Goal: Transaction & Acquisition: Purchase product/service

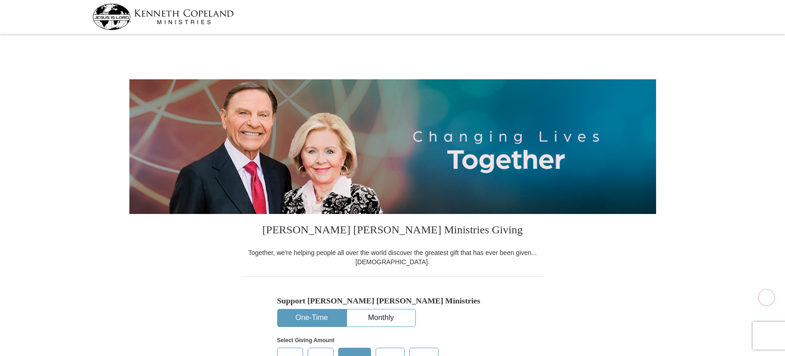
select select "VA"
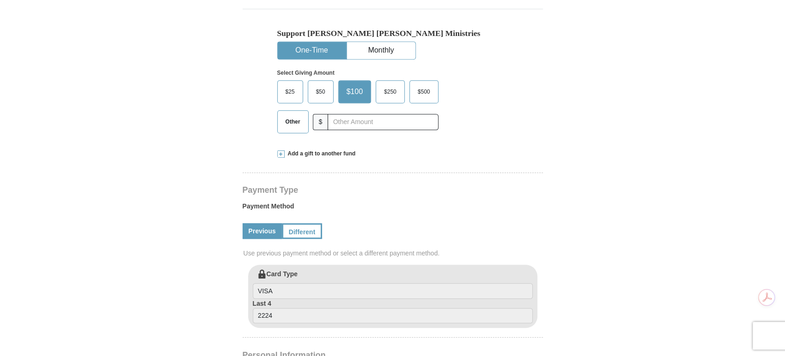
scroll to position [264, 0]
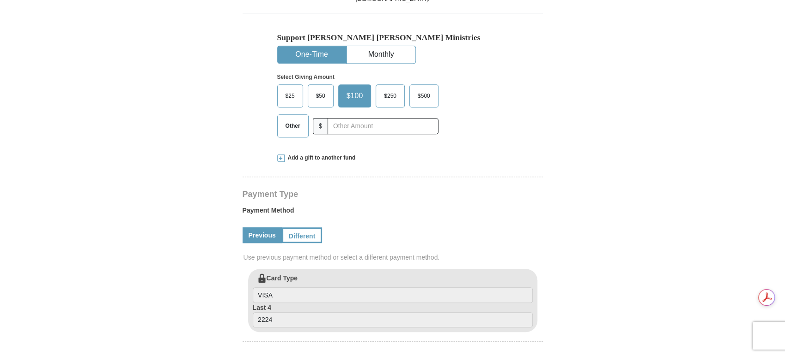
click at [278, 158] on span at bounding box center [280, 158] width 7 height 7
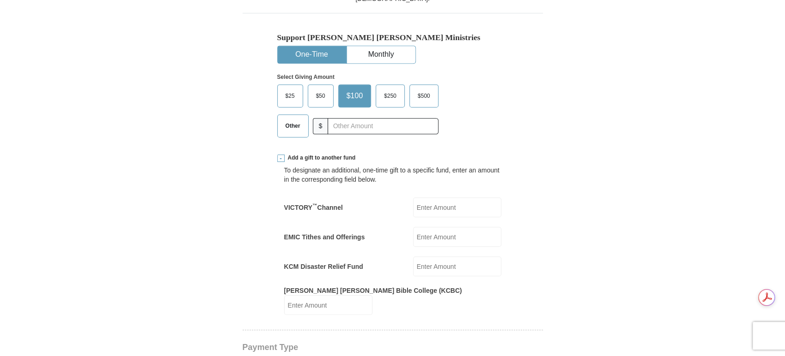
click at [458, 236] on input "EMIC Tithes and Offerings" at bounding box center [457, 237] width 88 height 20
type input "4083"
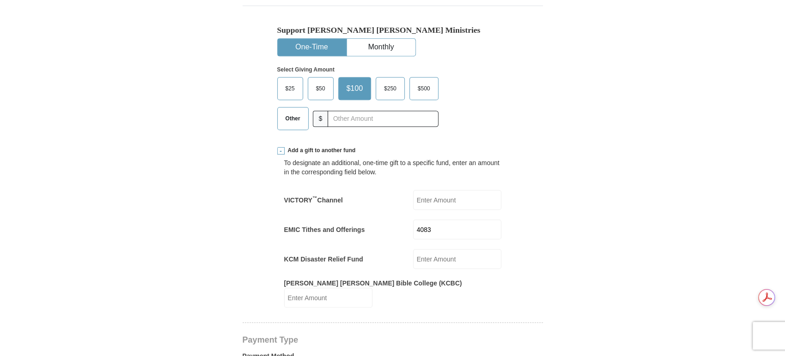
scroll to position [262, 0]
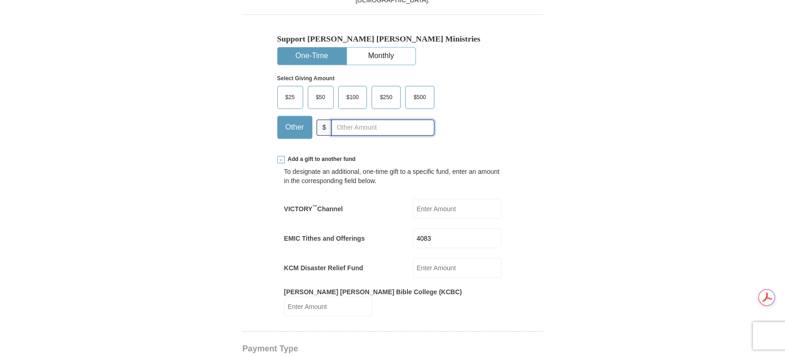
click at [369, 128] on input "text" at bounding box center [382, 128] width 103 height 16
type input "0"
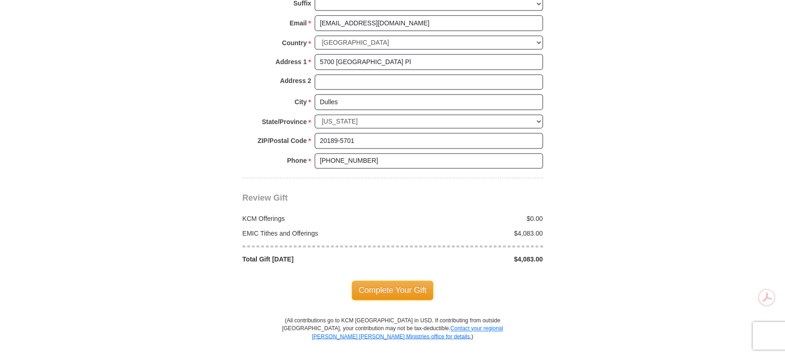
scroll to position [840, 0]
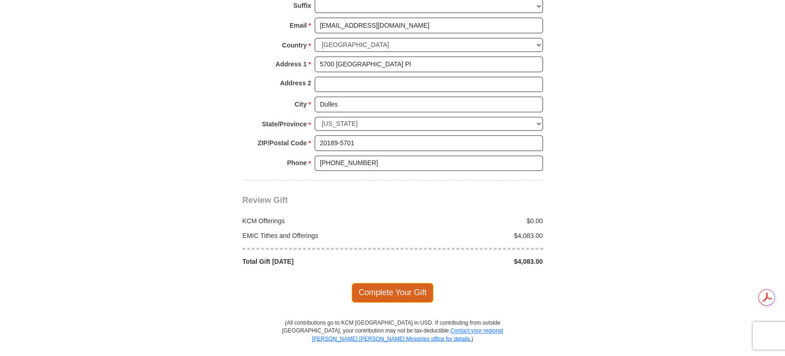
click at [387, 283] on span "Complete Your Gift" at bounding box center [392, 292] width 82 height 19
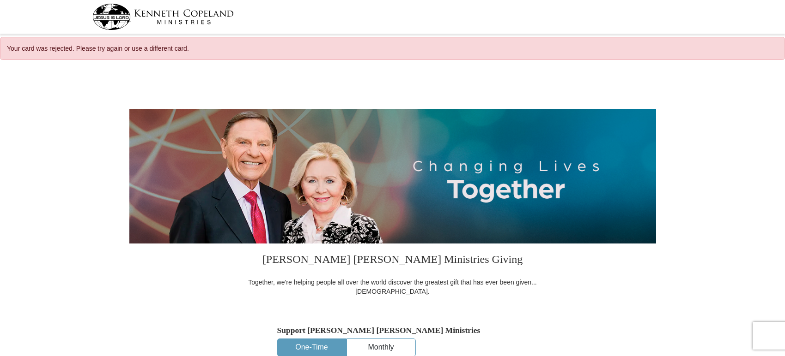
select select "VA"
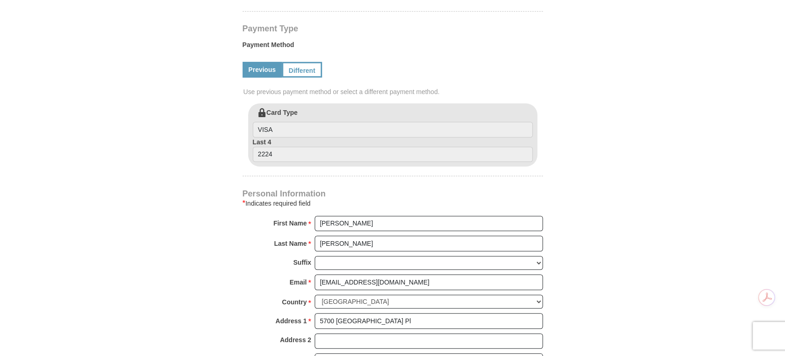
scroll to position [457, 0]
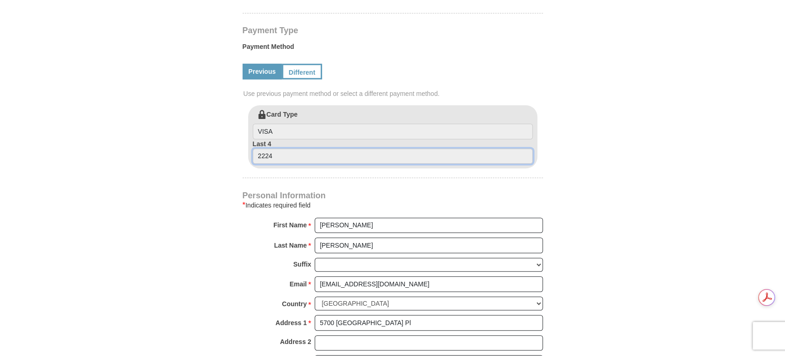
click at [277, 152] on input "2224" at bounding box center [393, 157] width 280 height 16
click at [302, 70] on link "Different" at bounding box center [301, 72] width 39 height 16
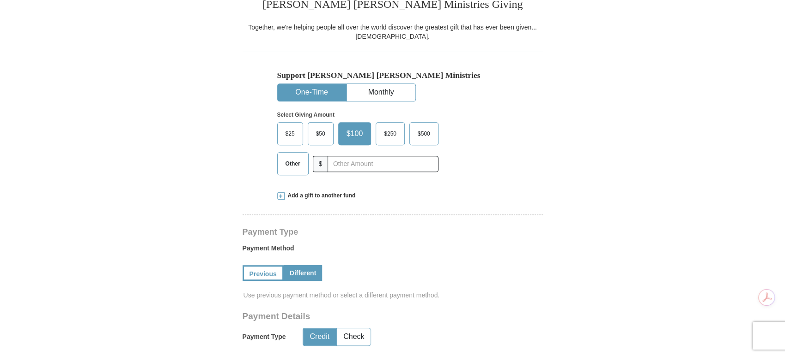
scroll to position [264, 0]
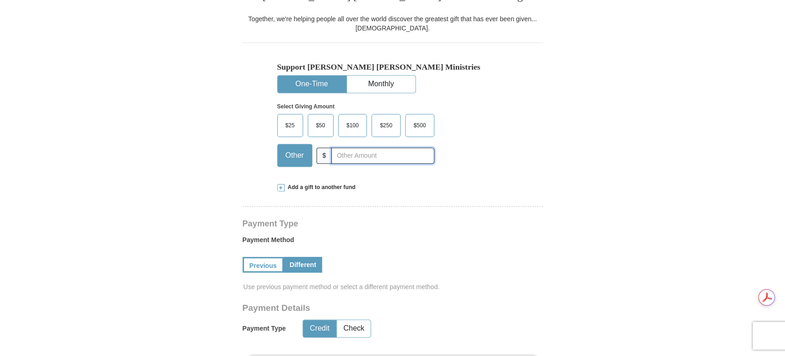
click at [354, 154] on input "text" at bounding box center [382, 156] width 103 height 16
type input "0"
click at [280, 186] on span at bounding box center [280, 187] width 7 height 7
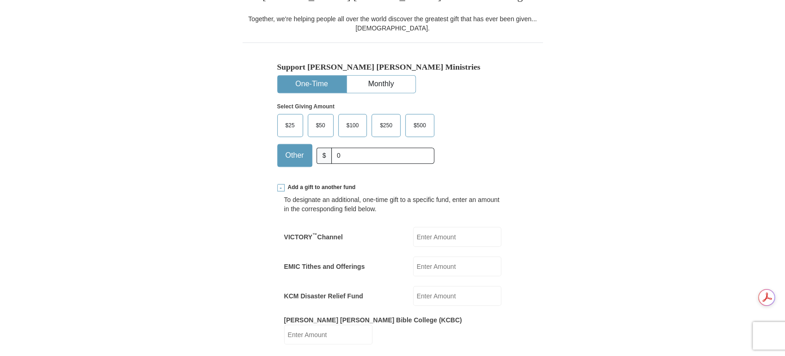
click at [452, 266] on input "EMIC Tithes and Offerings" at bounding box center [457, 267] width 88 height 20
type input "4083"
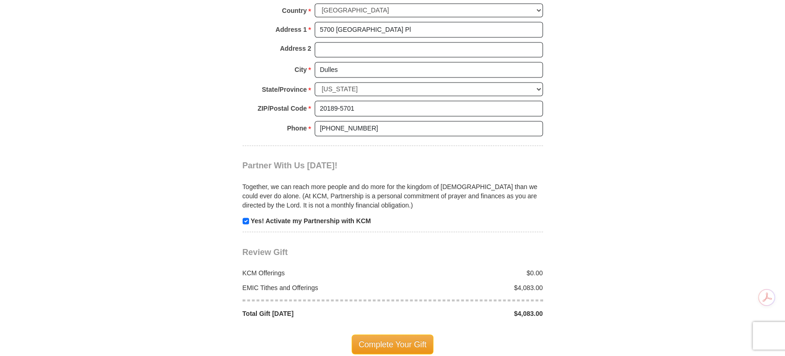
scroll to position [1006, 0]
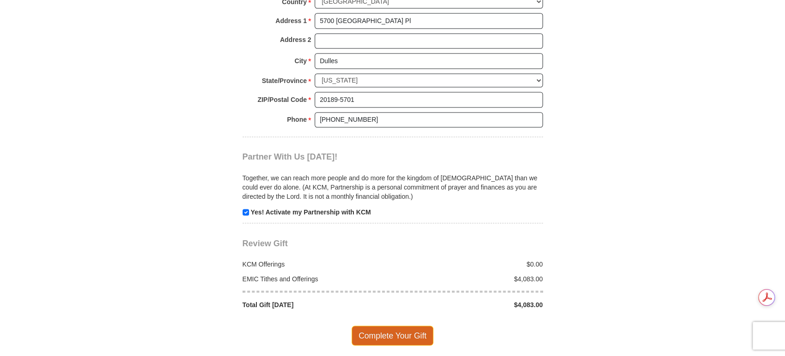
click at [395, 326] on span "Complete Your Gift" at bounding box center [392, 335] width 82 height 19
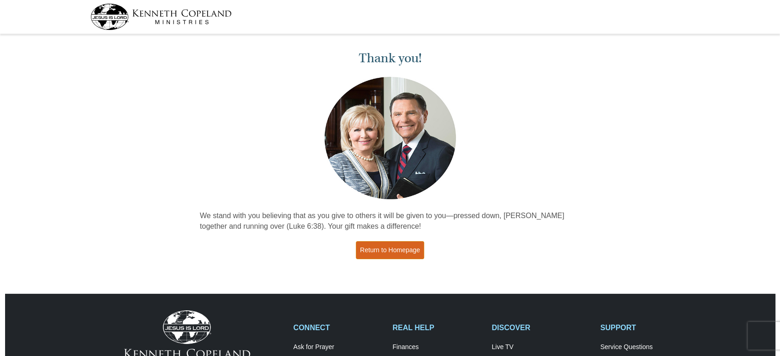
click at [378, 247] on link "Return to Homepage" at bounding box center [390, 251] width 68 height 18
